Goal: Entertainment & Leisure: Consume media (video, audio)

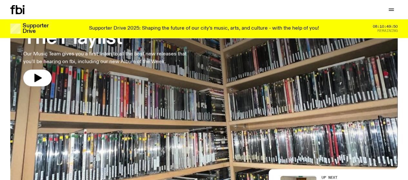
scroll to position [62, 0]
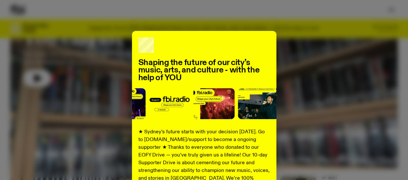
click at [360, 39] on div "Shaping the future of our city’s music, arts, and culture - with the help of YO…" at bounding box center [204, 163] width 388 height 265
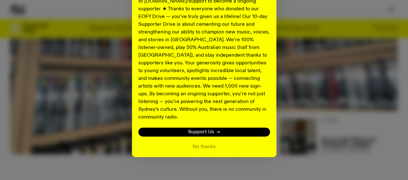
scroll to position [191, 0]
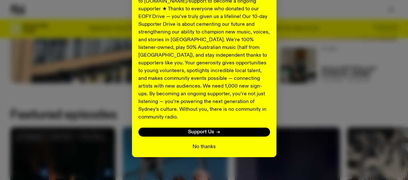
click at [207, 143] on button "No thanks" at bounding box center [204, 147] width 23 height 8
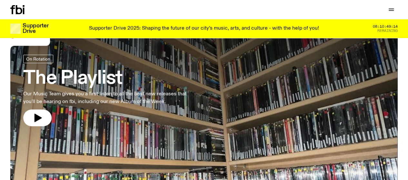
scroll to position [0, 0]
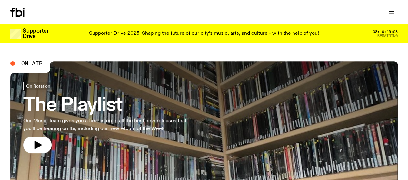
click at [0, 0] on link "Explore" at bounding box center [0, 0] width 0 height 0
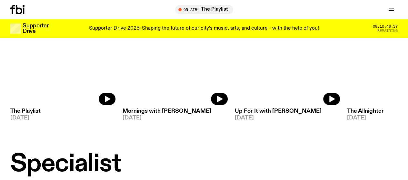
scroll to position [351, 0]
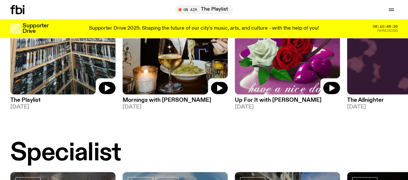
click at [21, 103] on h3 "The Playlist" at bounding box center [62, 100] width 105 height 5
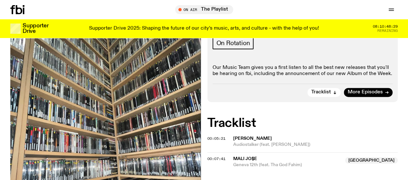
scroll to position [189, 0]
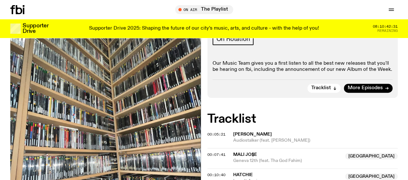
scroll to position [157, 0]
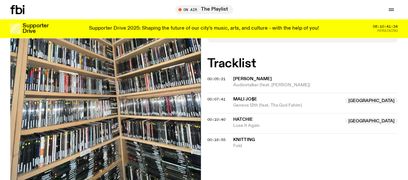
click at [256, 32] on div "Supporter Drive 2025: Shaping the future of our city’s music, arts, and culture…" at bounding box center [204, 28] width 295 height 11
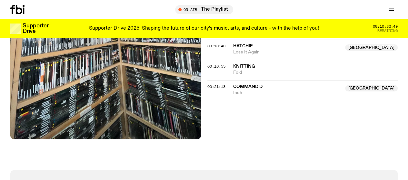
scroll to position [240, 0]
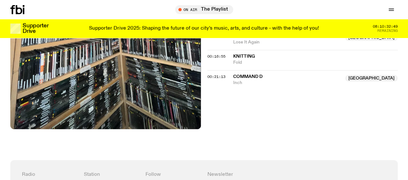
click at [347, 136] on div "On Air Now On Rotation Our Music Team gives you a first listen to all the best …" at bounding box center [204, 17] width 408 height 285
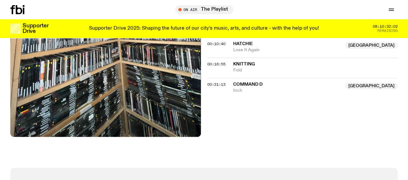
scroll to position [208, 0]
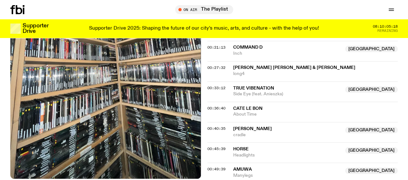
scroll to position [334, 0]
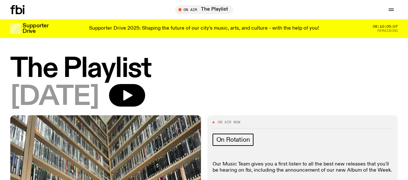
scroll to position [334, 0]
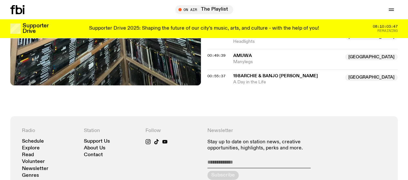
scroll to position [351, 0]
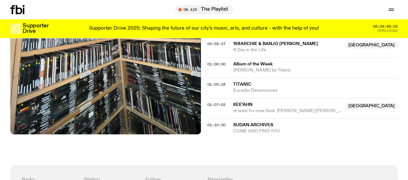
scroll to position [448, 0]
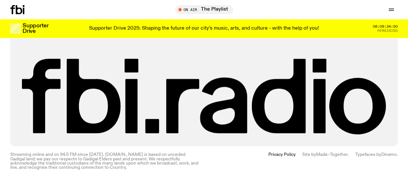
scroll to position [669, 0]
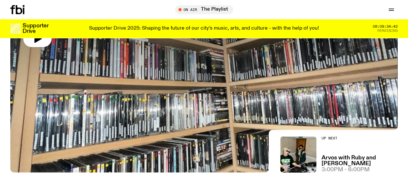
scroll to position [92, 0]
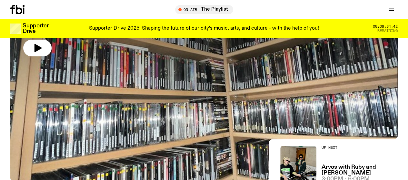
click at [247, 94] on div at bounding box center [204, 36] width 388 height 145
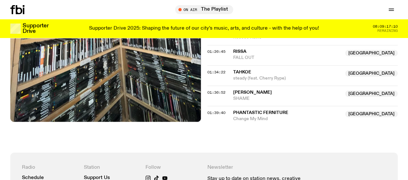
scroll to position [560, 0]
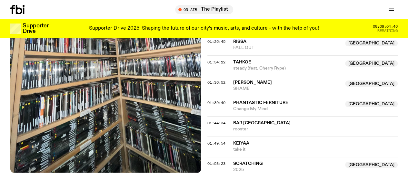
click at [307, 126] on span "bar [GEOGRAPHIC_DATA]" at bounding box center [315, 123] width 165 height 6
